Goal: Transaction & Acquisition: Purchase product/service

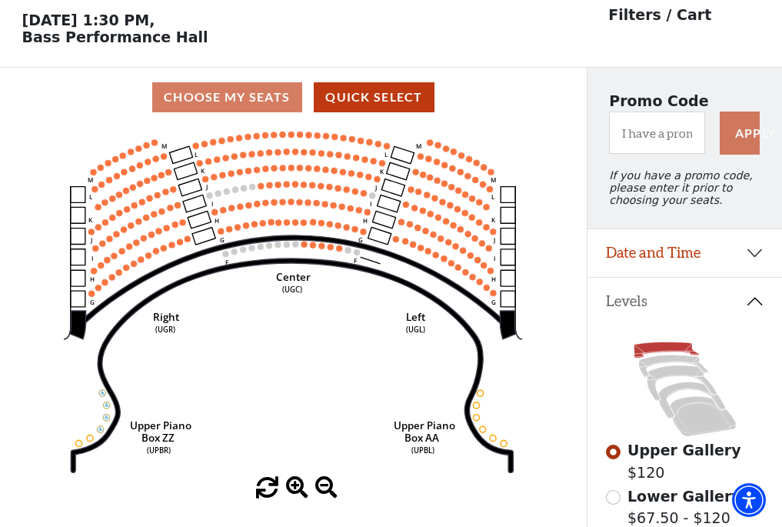
scroll to position [72, 0]
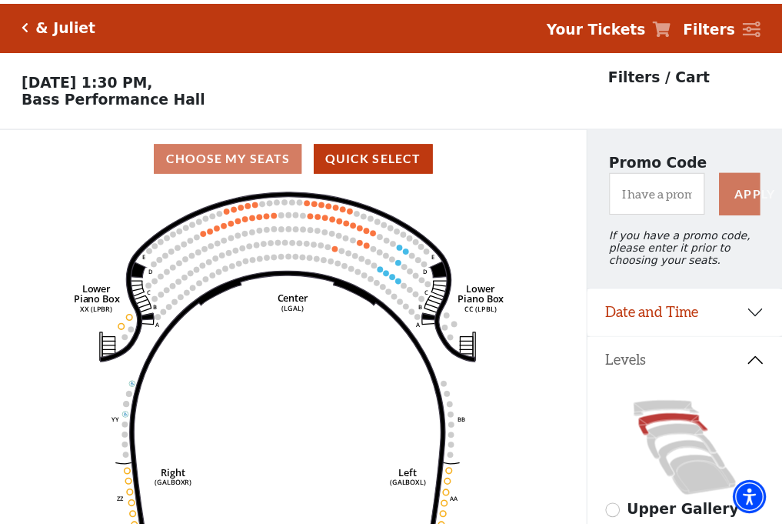
scroll to position [72, 0]
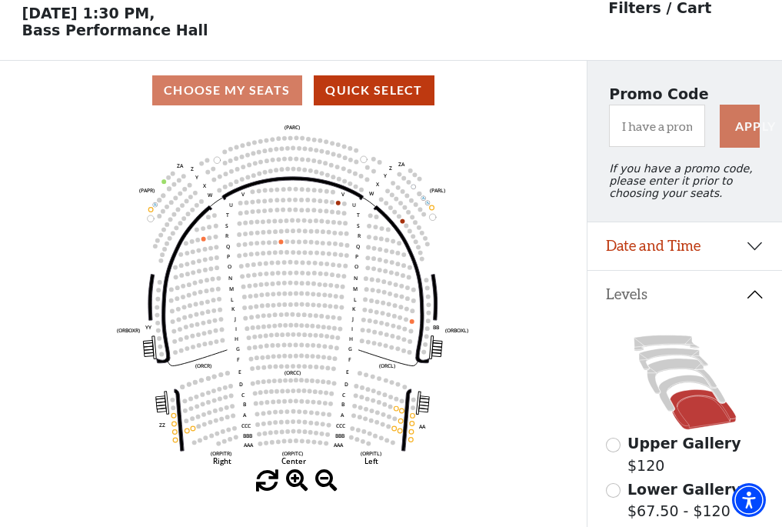
scroll to position [72, 0]
